Goal: Task Accomplishment & Management: Use online tool/utility

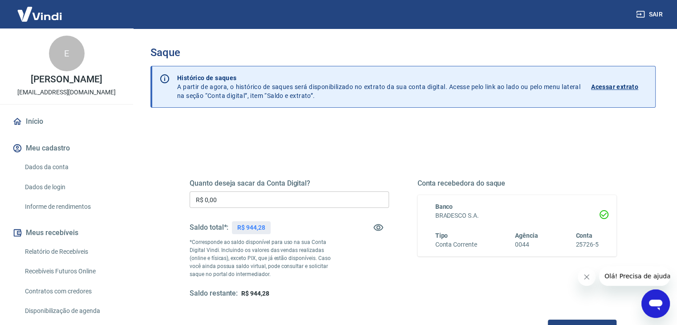
click at [218, 209] on div "Quanto deseja sacar da Conta Digital? R$ 0,00 ​ Saldo total*: R$ 944,28 *Corres…" at bounding box center [289, 238] width 199 height 119
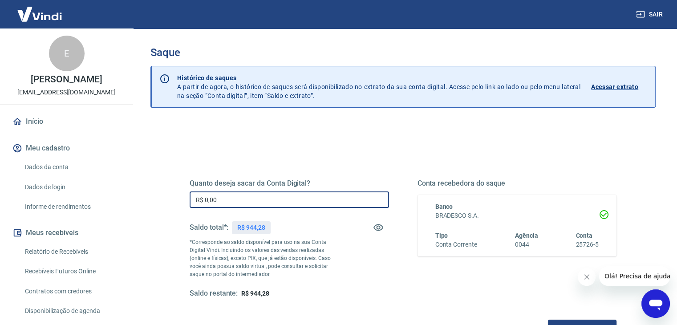
click at [220, 203] on input "R$ 0,00" at bounding box center [289, 199] width 199 height 16
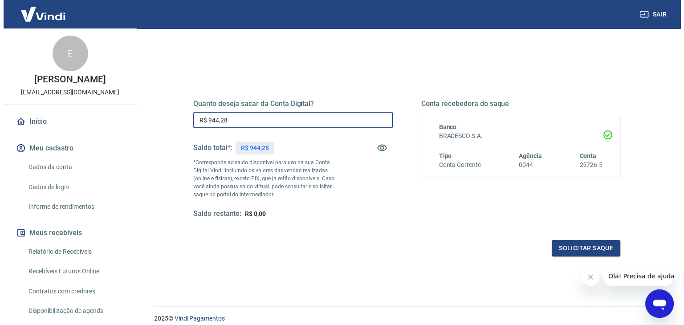
scroll to position [81, 0]
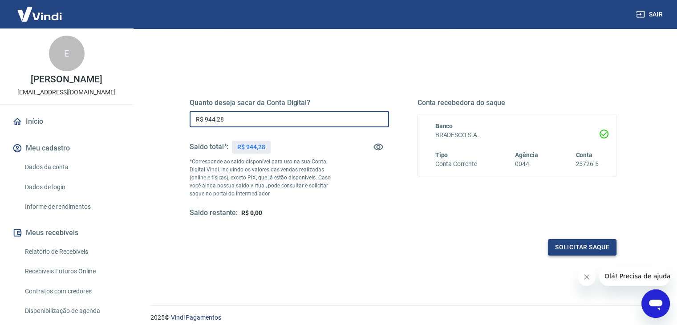
type input "R$ 944,28"
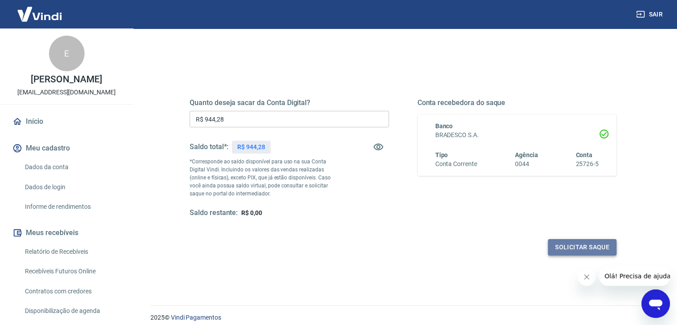
click at [582, 246] on button "Solicitar saque" at bounding box center [582, 247] width 69 height 16
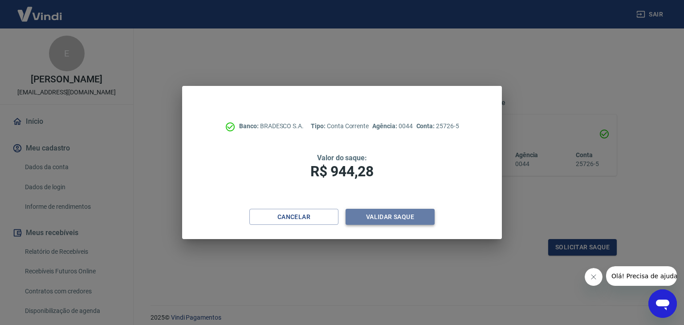
click at [371, 212] on button "Validar saque" at bounding box center [389, 217] width 89 height 16
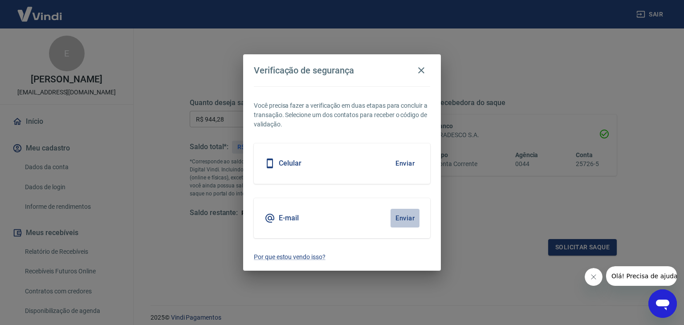
click at [402, 218] on button "Enviar" at bounding box center [404, 218] width 29 height 19
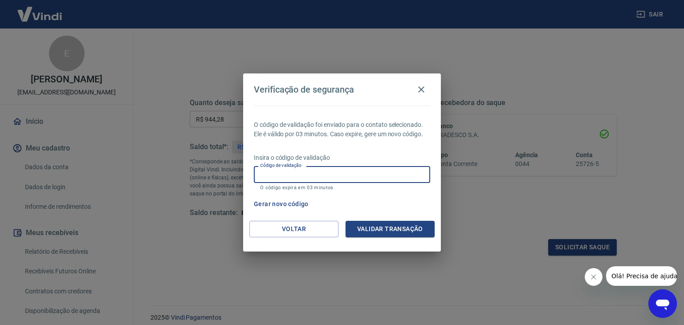
click at [296, 175] on input "Código de validação" at bounding box center [342, 174] width 176 height 16
type input "675739"
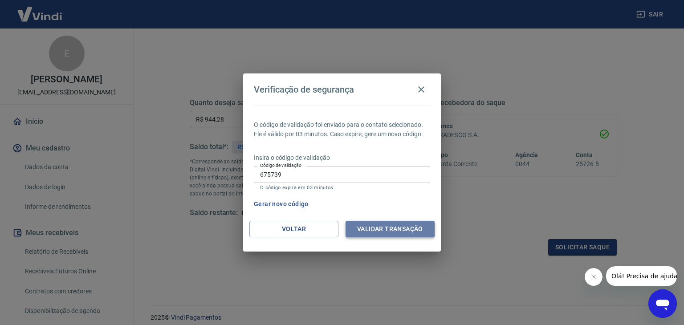
click at [367, 227] on button "Validar transação" at bounding box center [389, 229] width 89 height 16
